Goal: Navigation & Orientation: Find specific page/section

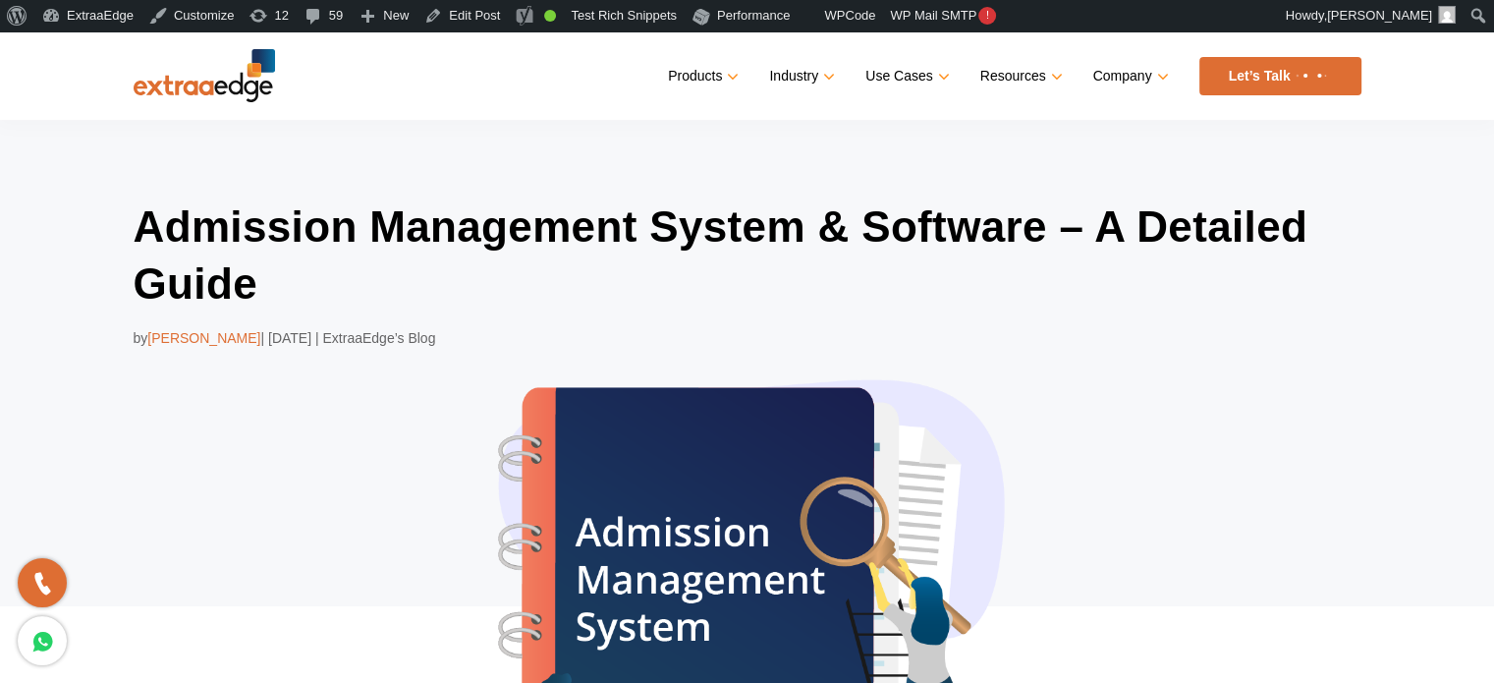
click at [204, 86] on img at bounding box center [204, 75] width 141 height 53
